Goal: Task Accomplishment & Management: Manage account settings

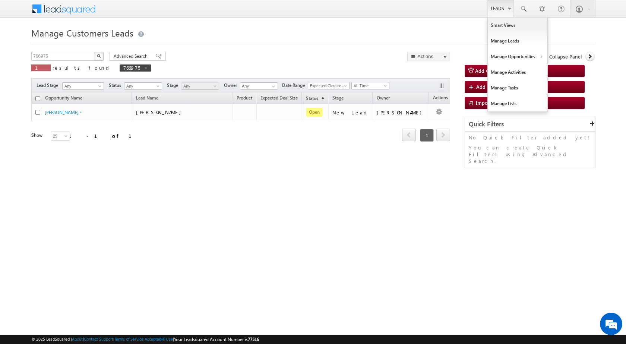
click at [488, 11] on link "Leads" at bounding box center [500, 8] width 26 height 17
click at [525, 59] on link "Manage Opportunities" at bounding box center [517, 57] width 60 height 16
click at [567, 72] on link "Customers Leads" at bounding box center [582, 73] width 68 height 16
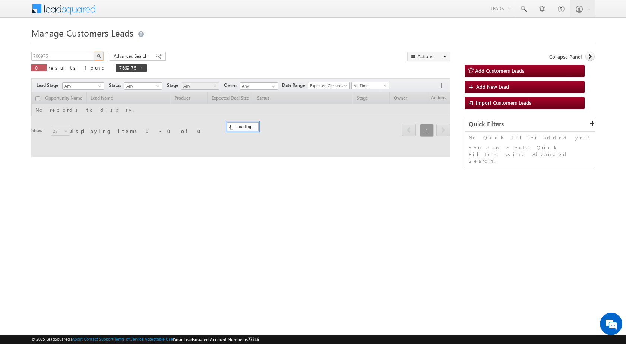
click at [77, 56] on input "766975" at bounding box center [63, 56] width 64 height 9
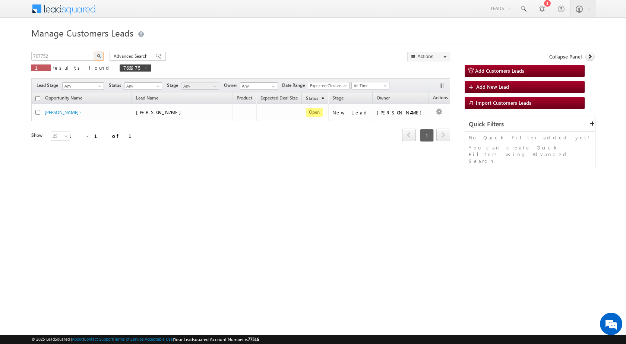
type input "767752"
click at [98, 55] on img "button" at bounding box center [99, 56] width 4 height 4
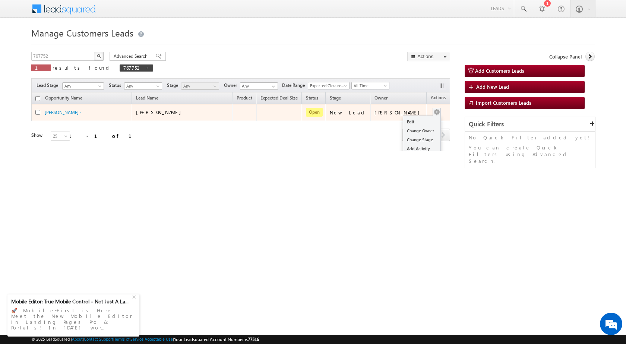
click at [430, 115] on div "Edit Change Owner Change Stage Add Activity Add Task Delete" at bounding box center [436, 113] width 12 height 10
click at [411, 122] on link "Edit" at bounding box center [421, 121] width 37 height 9
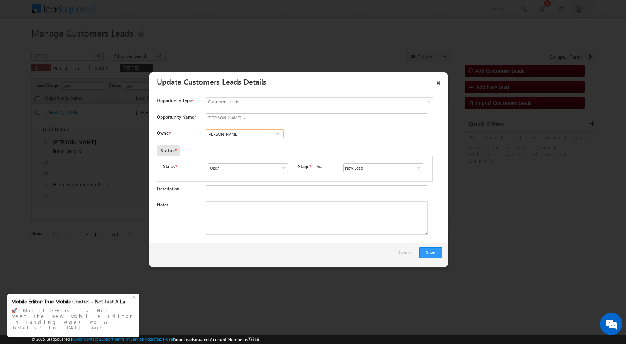
click at [228, 130] on input "[PERSON_NAME]" at bounding box center [245, 133] width 78 height 9
paste input "[EMAIL_ADDRESS][DOMAIN_NAME]"
click at [233, 148] on span "[EMAIL_ADDRESS][DOMAIN_NAME]" at bounding box center [242, 149] width 67 height 6
type input "[PERSON_NAME]"
click at [257, 224] on textarea "Notes" at bounding box center [317, 218] width 222 height 34
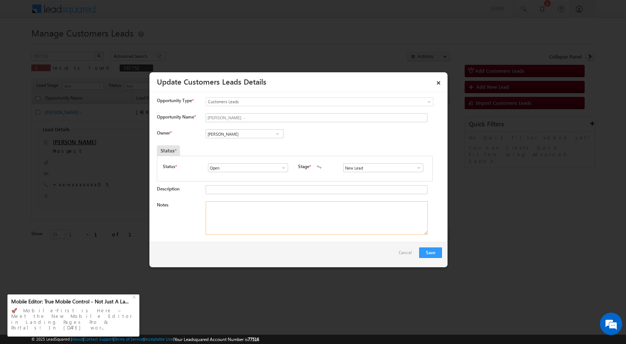
paste textarea "Name - [PERSON_NAME] / 7874587905 / Construction / Qv - 5lac / lv - 5lav / Fath…"
click at [380, 213] on textarea "Name - [PERSON_NAME] / 7874587905 / Construction / Qv - 5lac / lv - 5lav / Fath…" at bounding box center [317, 218] width 222 height 34
drag, startPoint x: 378, startPoint y: 212, endPoint x: 365, endPoint y: 224, distance: 17.7
click at [365, 224] on textarea "Name - [PERSON_NAME] / 7874587905 / Construction / Qv - 5lac / lv - 5lav / Fath…" at bounding box center [317, 218] width 222 height 34
click at [382, 212] on textarea "Name - [PERSON_NAME] / 7874587905 / Construction / Qv - 5lac / lv - 5lav / Fath…" at bounding box center [317, 218] width 222 height 34
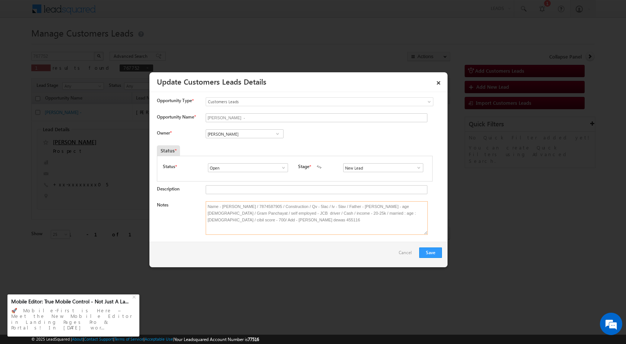
click at [381, 213] on textarea "Name - [PERSON_NAME] / 7874587905 / Construction / Qv - 5lac / lv - 5lav / Fath…" at bounding box center [317, 218] width 222 height 34
type textarea "Name - [PERSON_NAME] / 7874587905 / Construction / Qv - 5lac / lv - 5lav / Fath…"
click at [429, 249] on button "Save" at bounding box center [430, 252] width 23 height 10
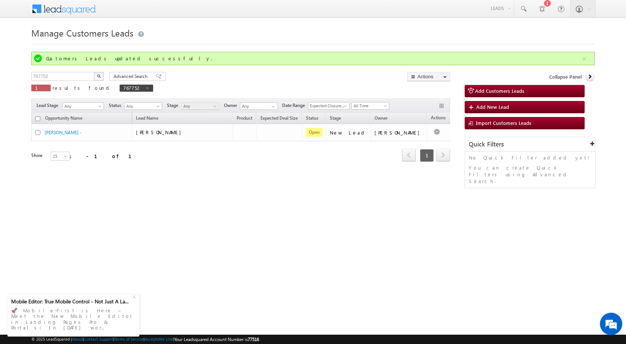
click at [274, 146] on div "Refresh first prev 1 next last 1 - 1 of 1" at bounding box center [240, 152] width 419 height 22
